Goal: Task Accomplishment & Management: Use online tool/utility

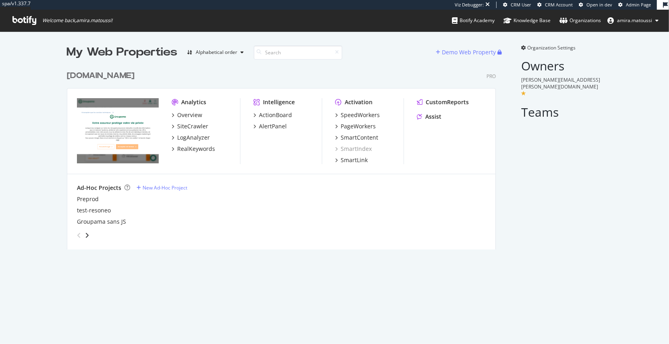
scroll to position [344, 669]
click at [191, 137] on div "LogAnalyzer" at bounding box center [193, 138] width 33 height 8
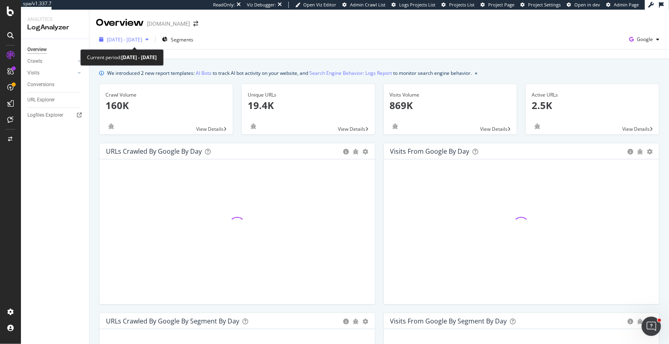
click at [151, 43] on div "[DATE] - [DATE]" at bounding box center [124, 39] width 56 height 12
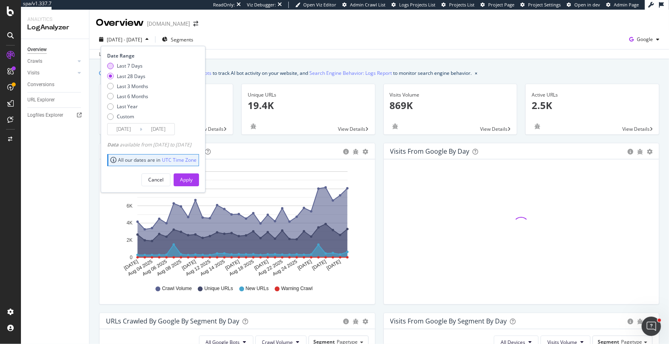
click at [110, 66] on div "Last 7 Days" at bounding box center [110, 66] width 6 height 6
type input "[DATE]"
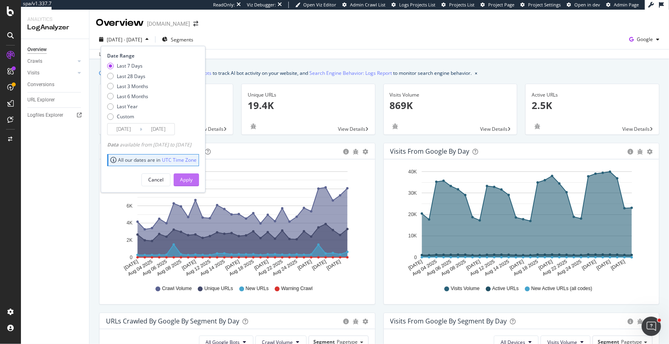
click at [193, 174] on div "Apply" at bounding box center [186, 180] width 12 height 12
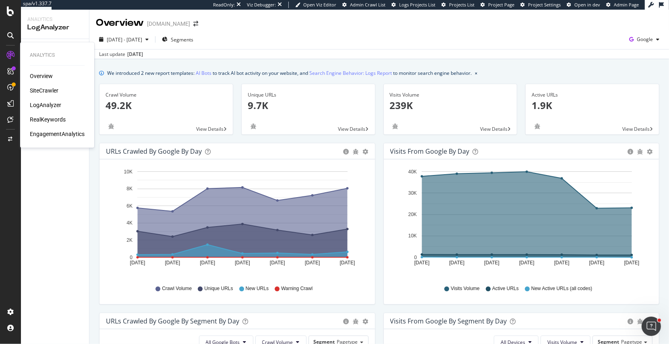
click at [45, 88] on div "SiteCrawler" at bounding box center [44, 91] width 29 height 8
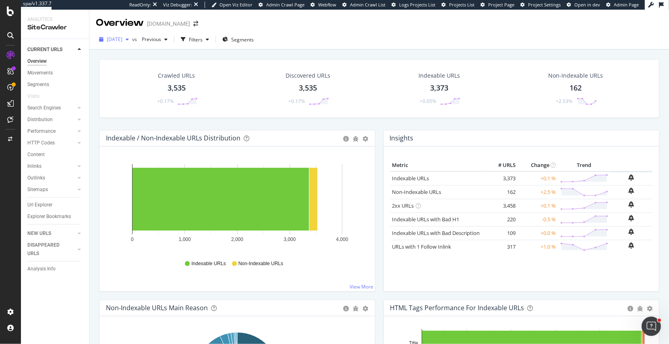
click at [122, 36] on span "[DATE]" at bounding box center [115, 39] width 16 height 7
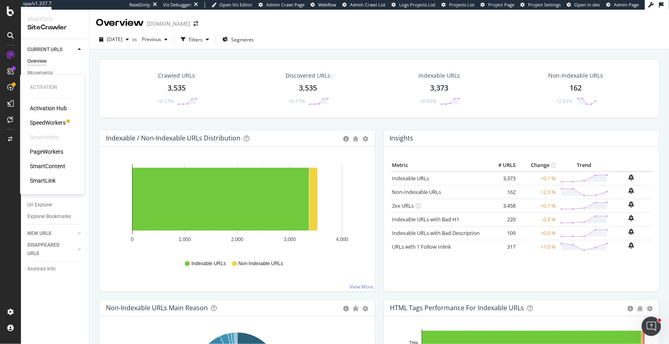
click at [45, 136] on div "SmartIndex" at bounding box center [44, 137] width 29 height 8
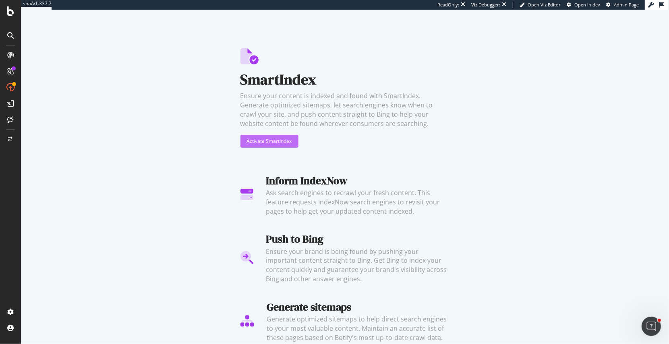
click at [254, 140] on div "Activate SmartIndex" at bounding box center [269, 141] width 45 height 7
